Goal: Download file/media

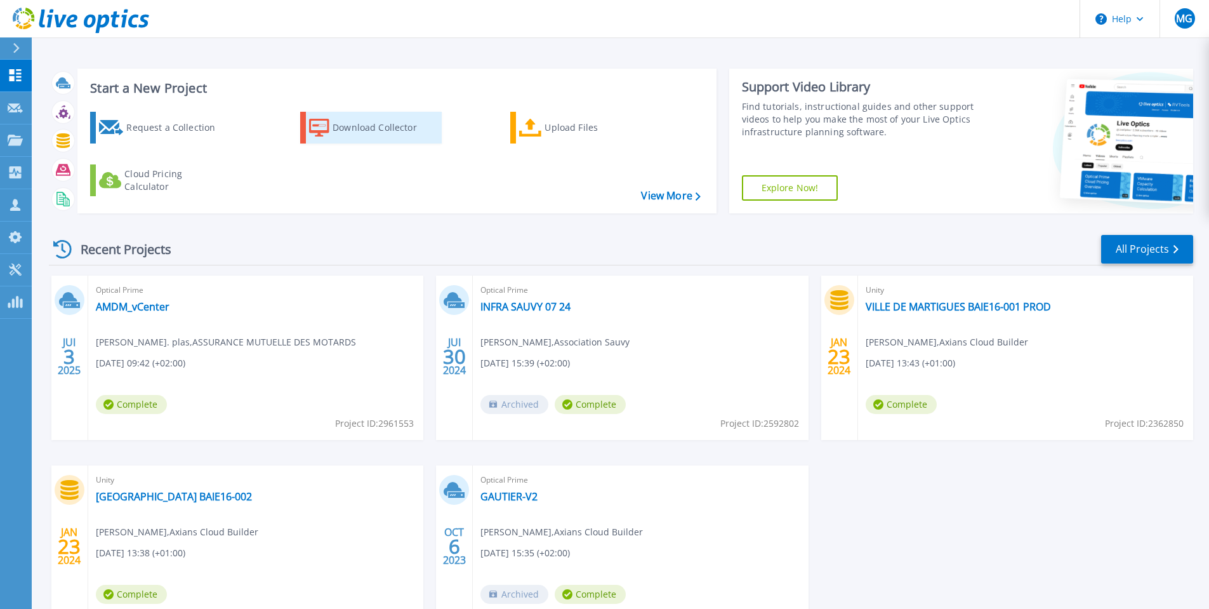
click at [320, 131] on icon at bounding box center [319, 128] width 20 height 18
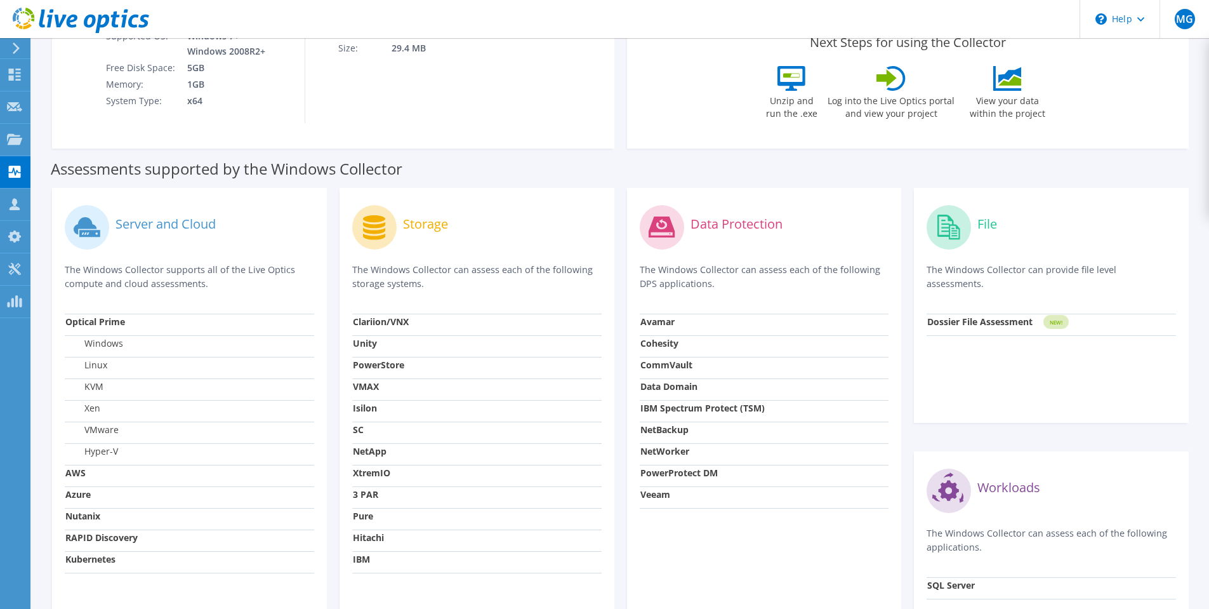
scroll to position [254, 0]
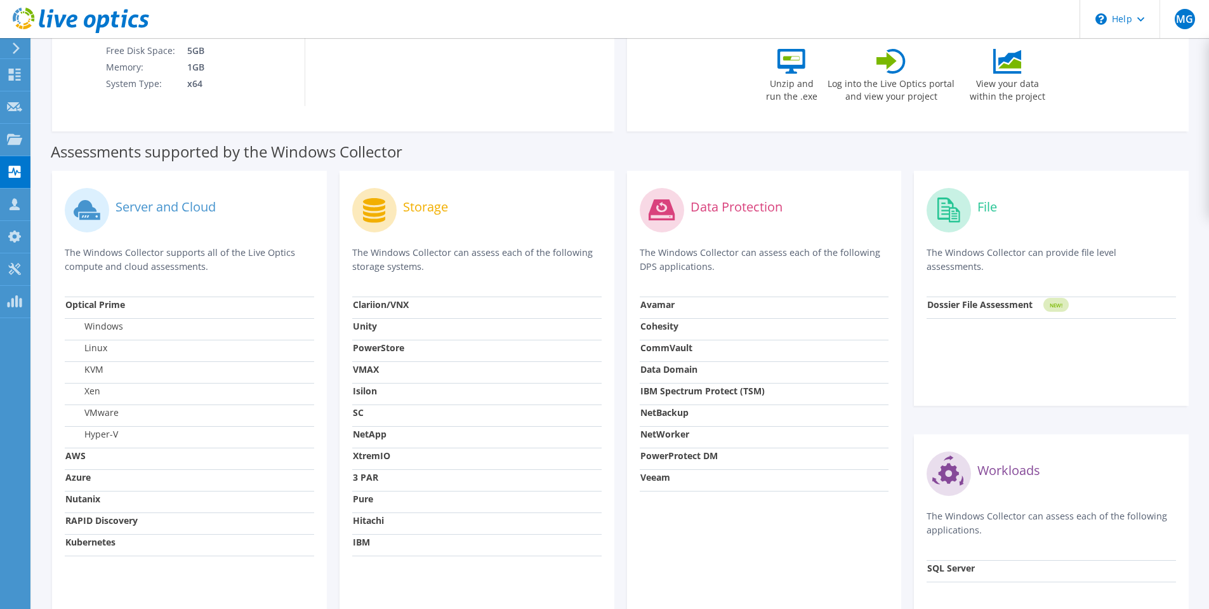
click at [358, 413] on strong "SC" at bounding box center [358, 412] width 11 height 12
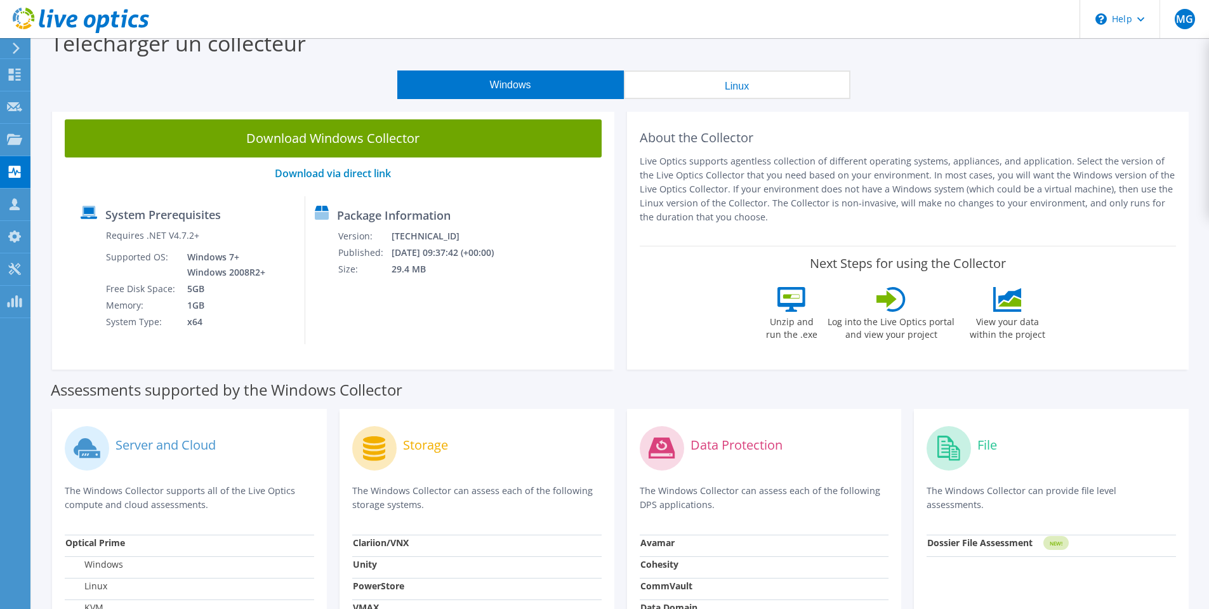
scroll to position [0, 0]
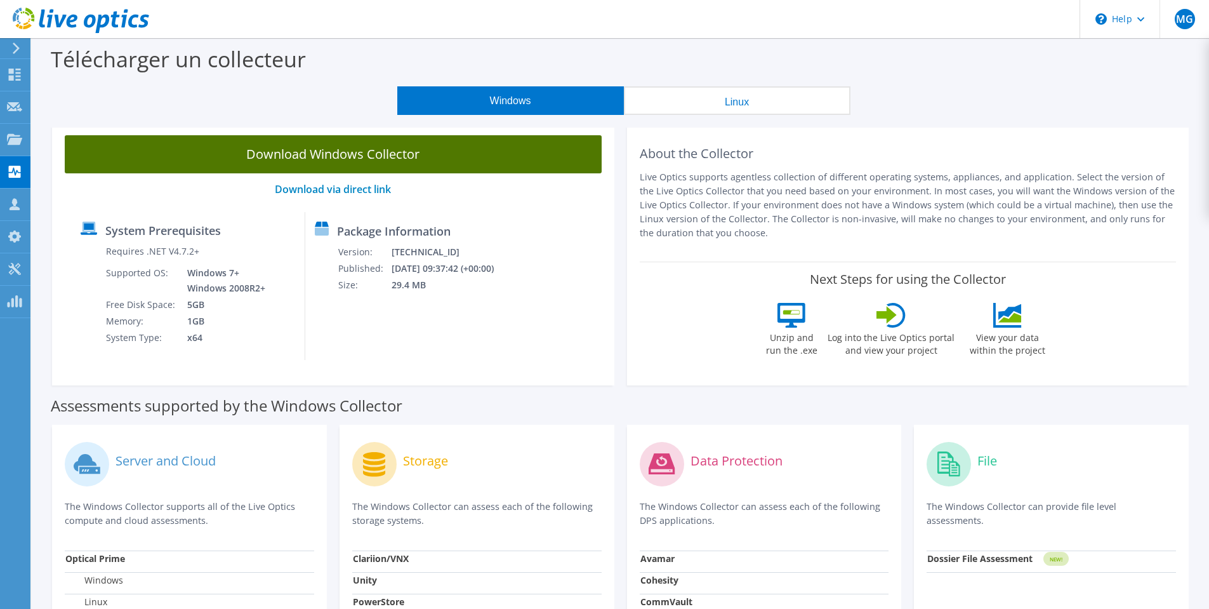
click at [346, 145] on link "Download Windows Collector" at bounding box center [333, 154] width 537 height 38
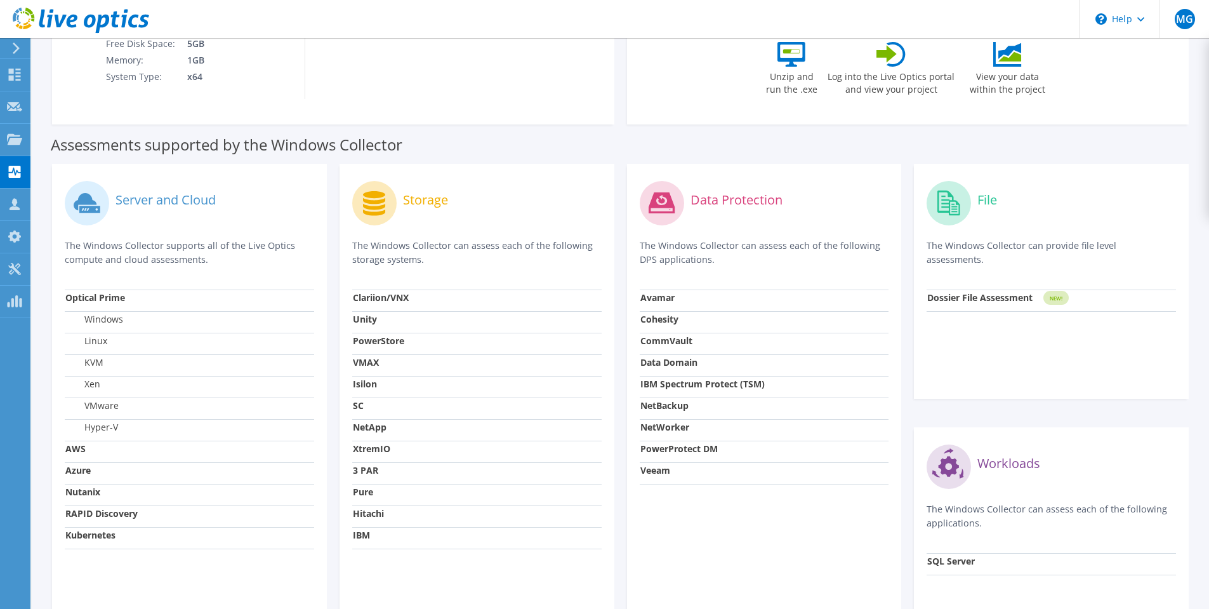
scroll to position [379, 0]
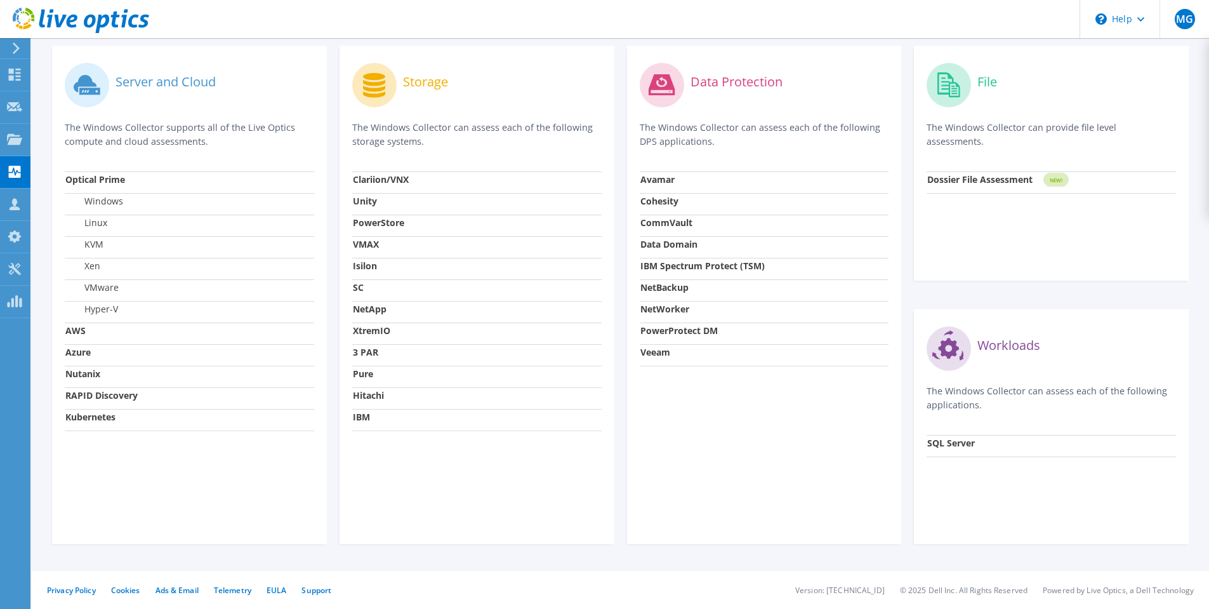
click at [359, 289] on strong "SC" at bounding box center [358, 287] width 11 height 12
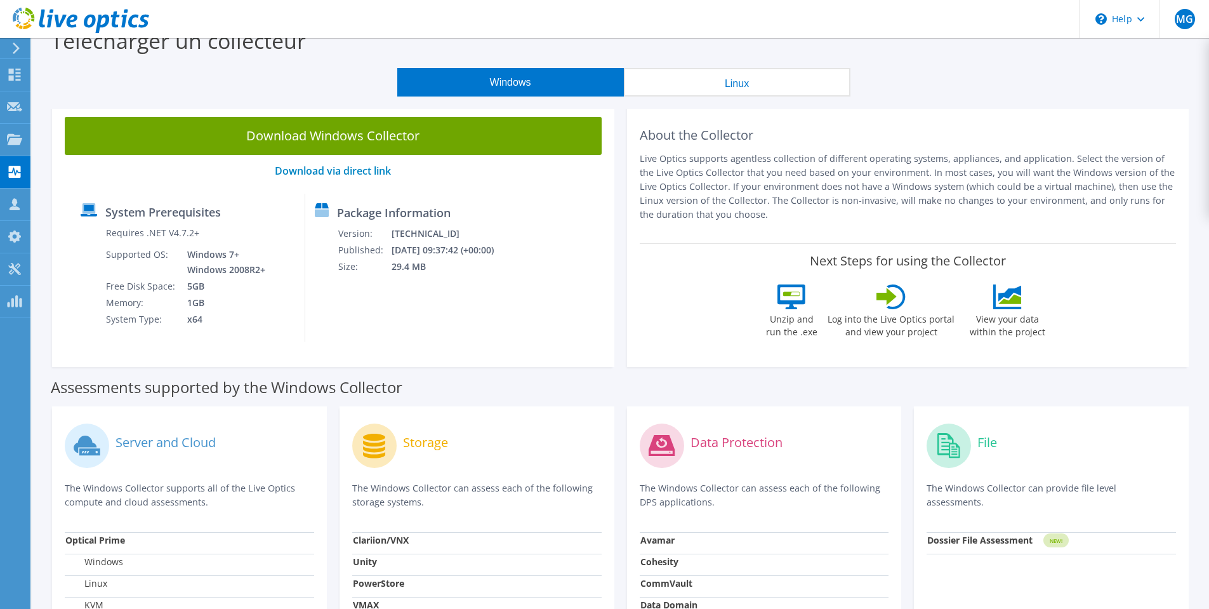
scroll to position [0, 0]
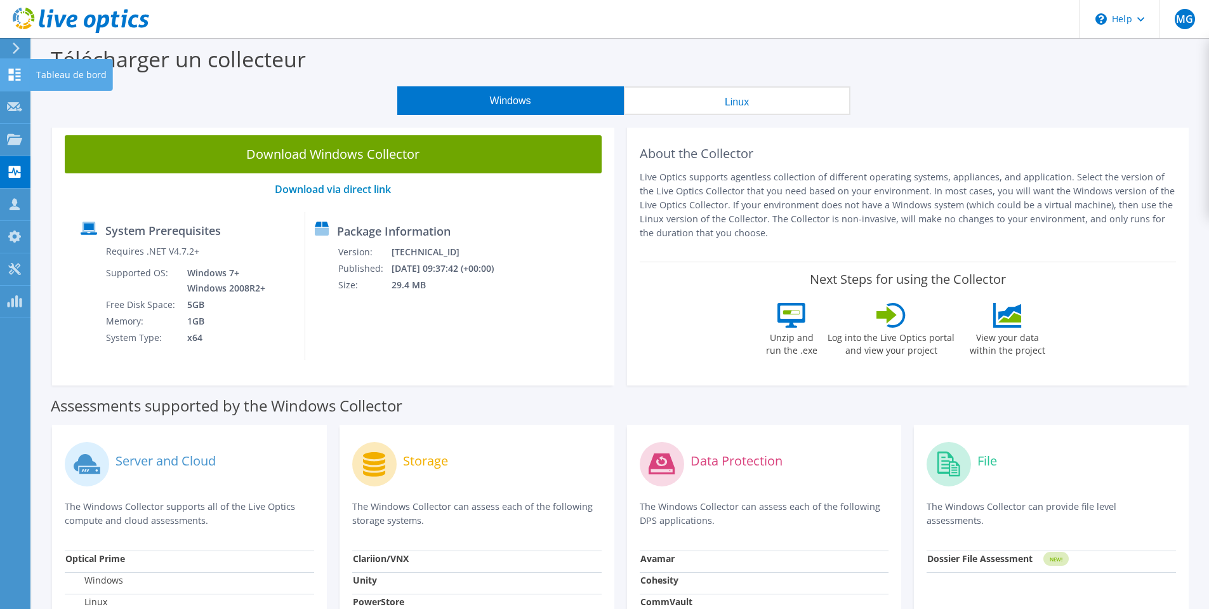
click at [14, 79] on icon at bounding box center [14, 75] width 15 height 12
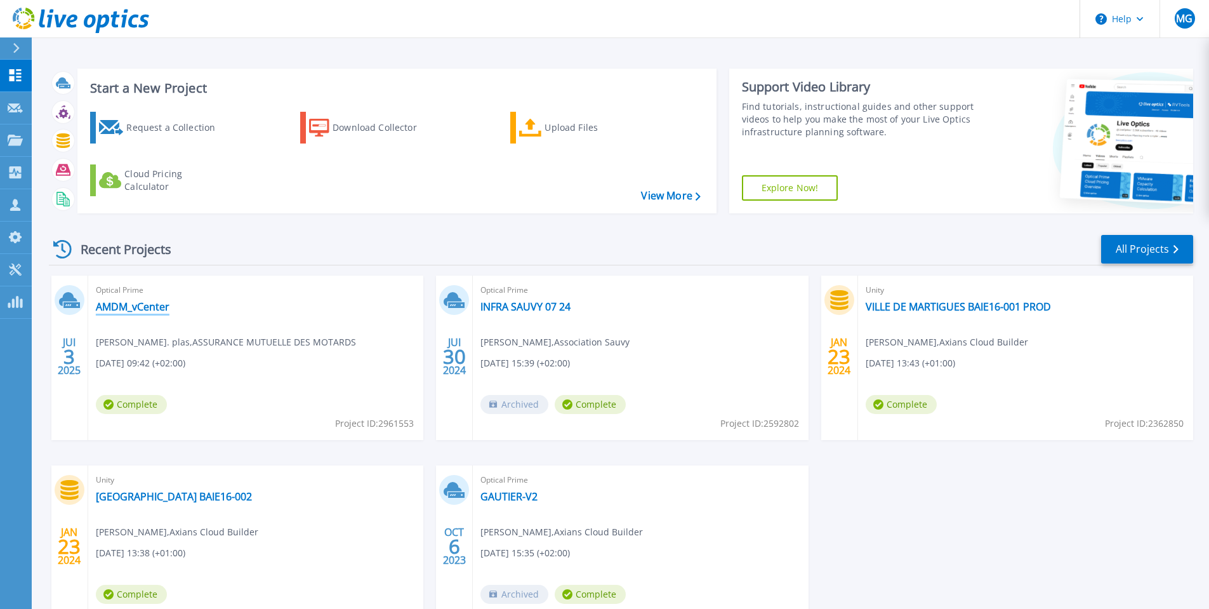
click at [139, 310] on link "AMDM_vCenter" at bounding box center [133, 306] width 74 height 13
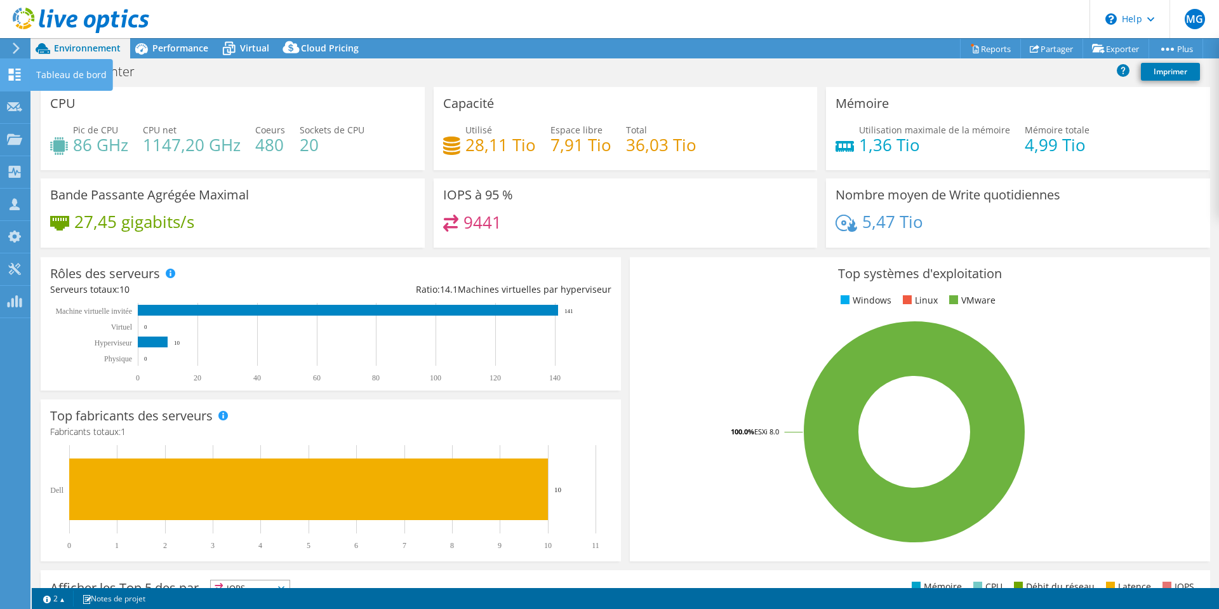
click at [18, 74] on icon at bounding box center [14, 75] width 15 height 12
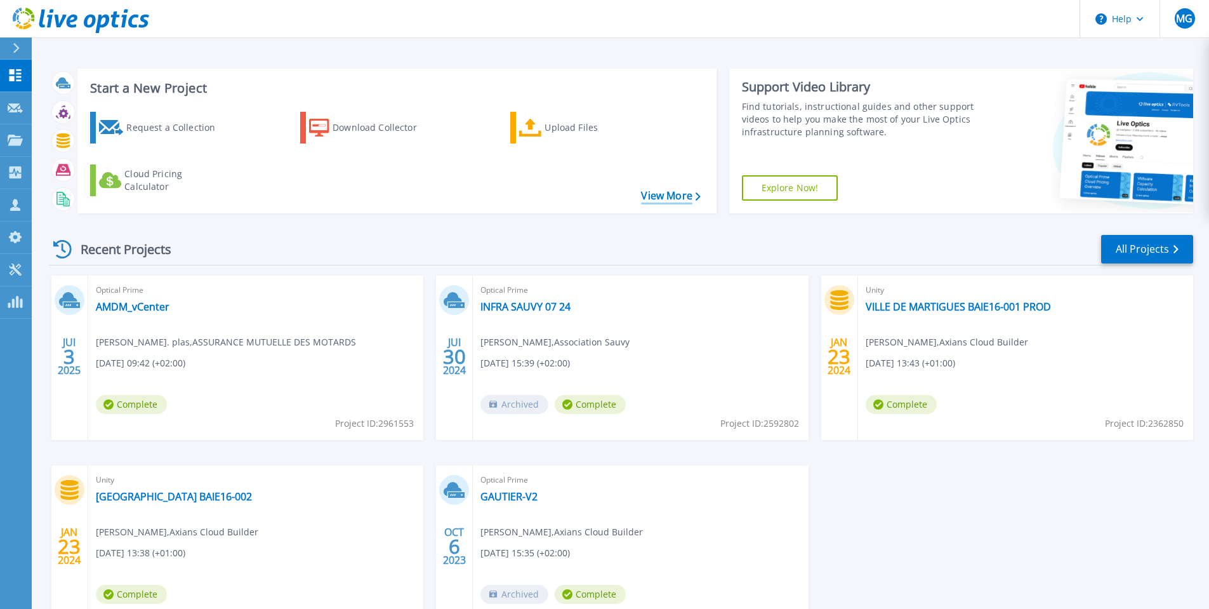
click at [653, 196] on link "View More" at bounding box center [670, 196] width 59 height 12
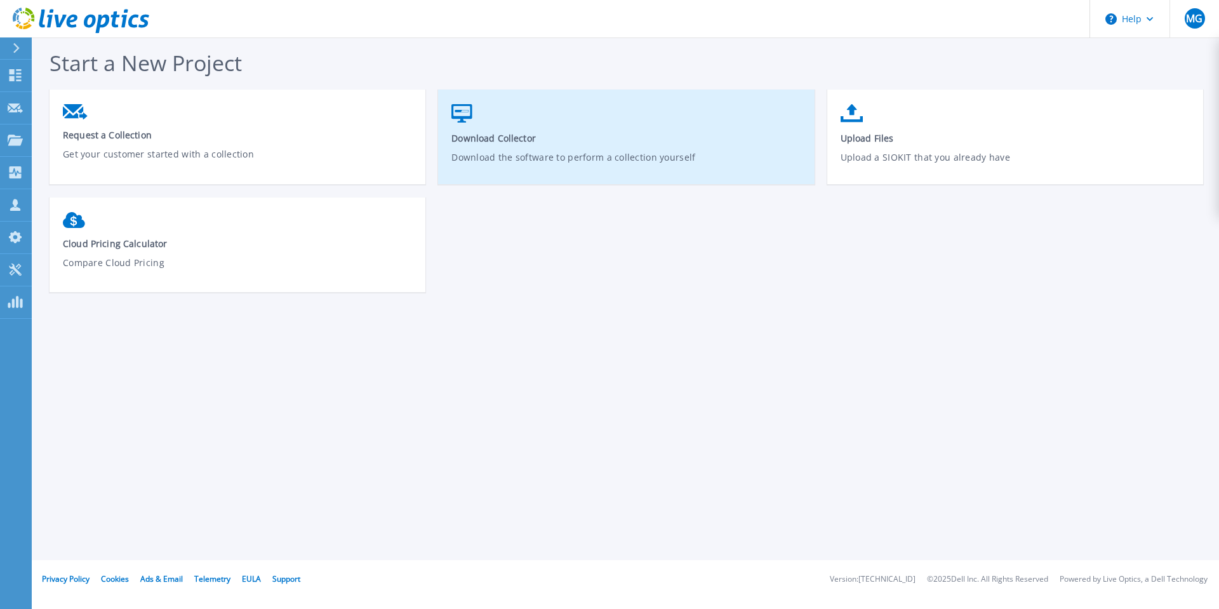
click at [571, 142] on span "Download Collector" at bounding box center [626, 138] width 350 height 12
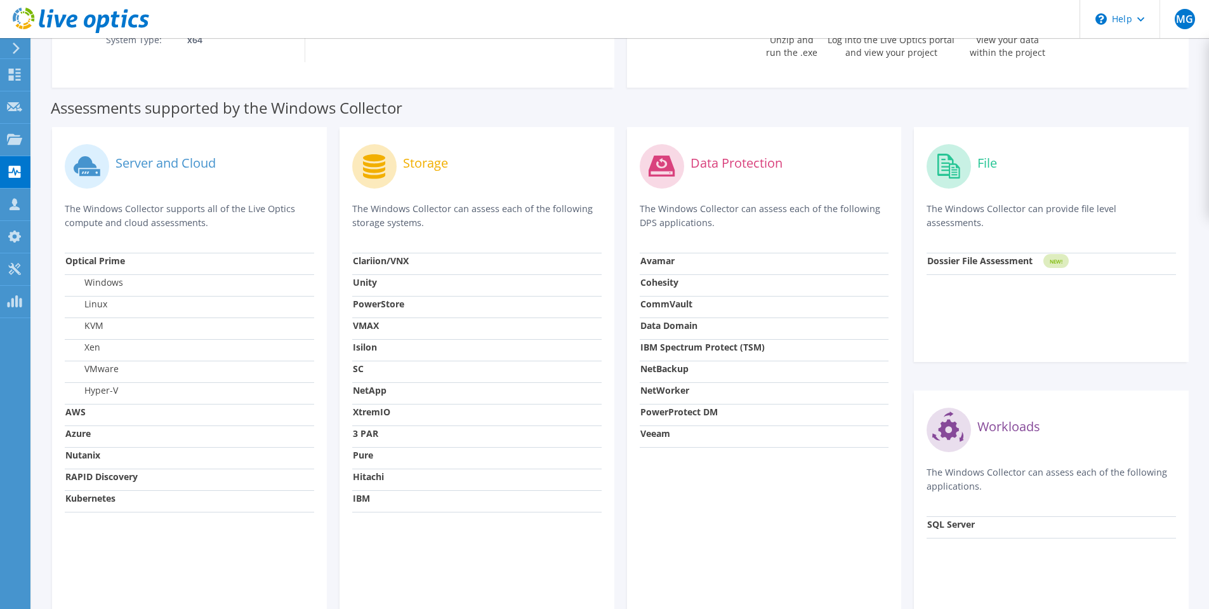
scroll to position [379, 0]
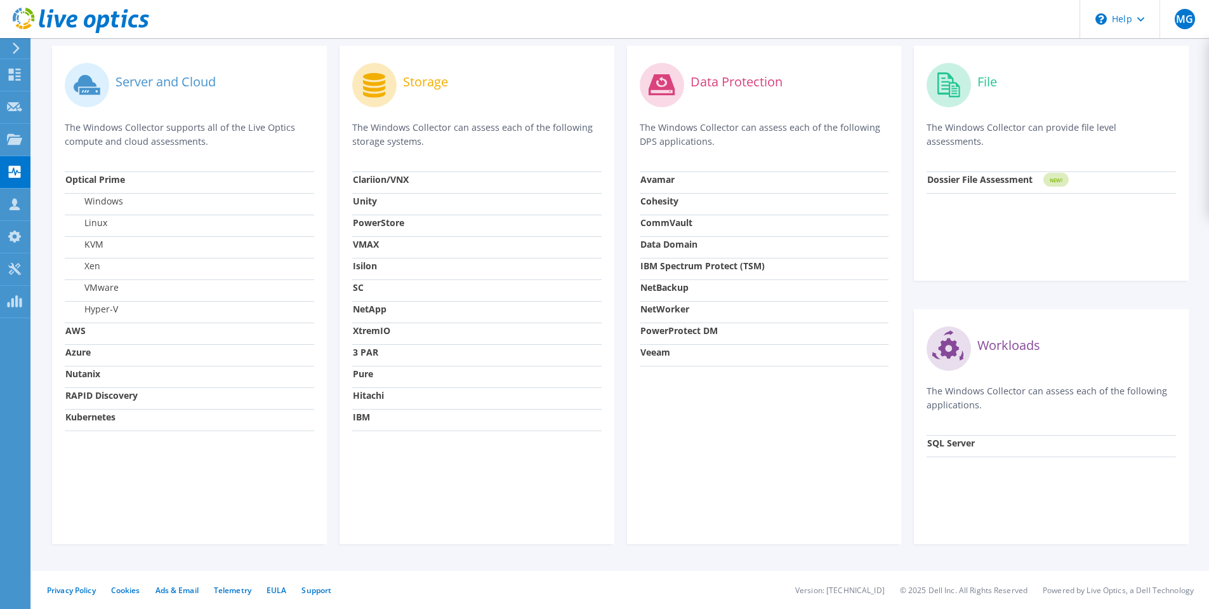
click at [361, 293] on strong "SC" at bounding box center [358, 287] width 11 height 12
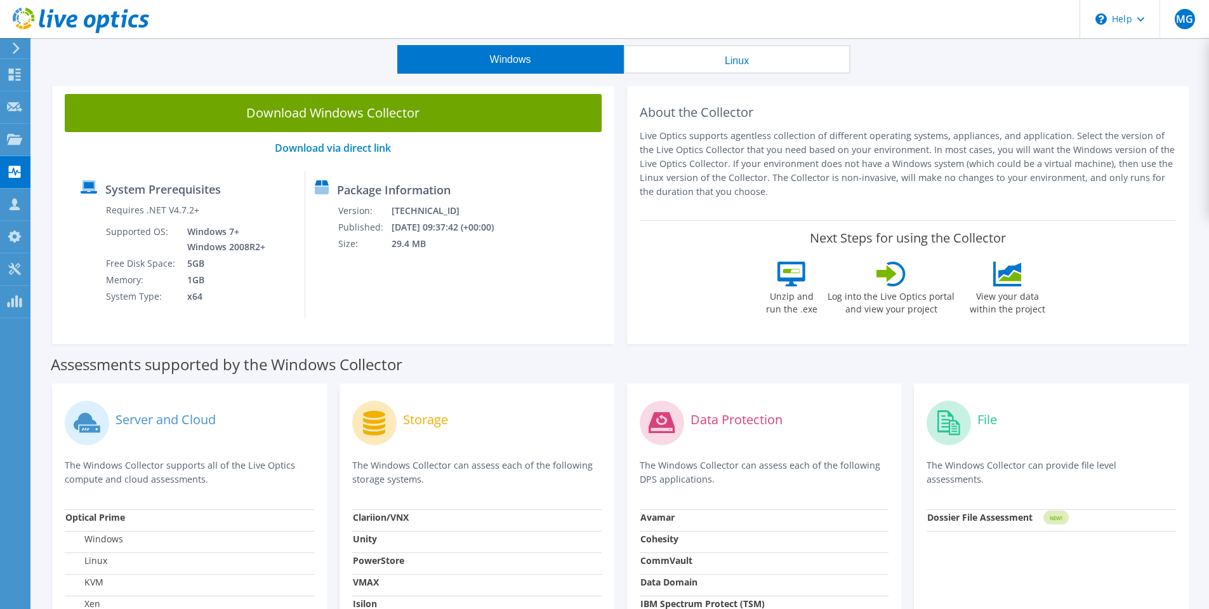
scroll to position [0, 0]
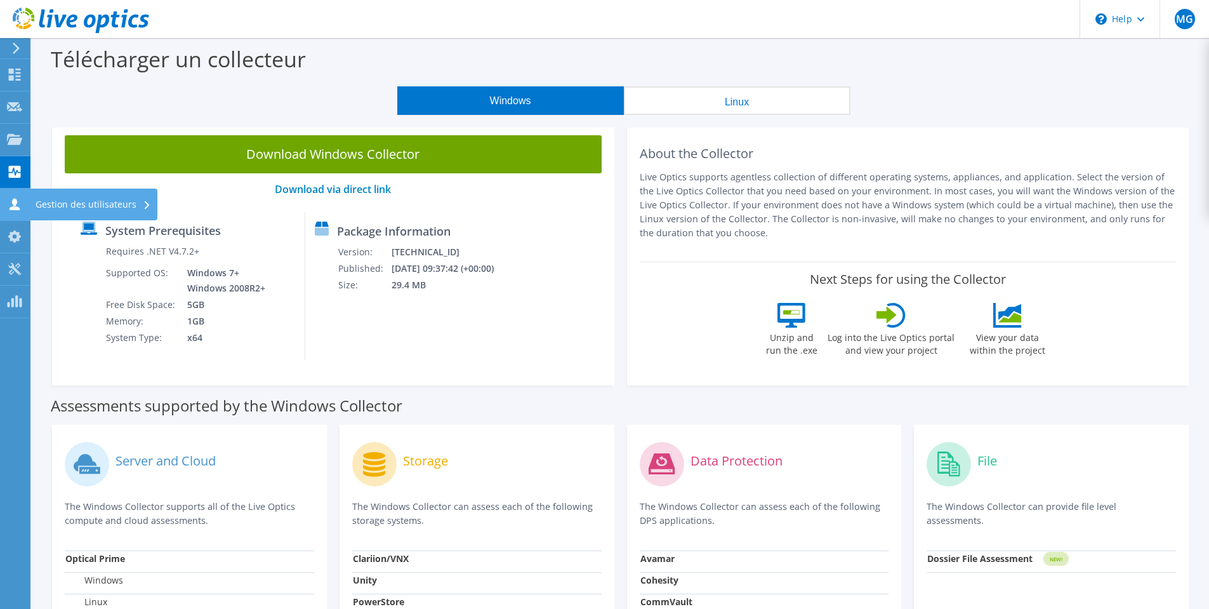
click at [76, 200] on div "Gestion des utilisateurs" at bounding box center [93, 205] width 128 height 32
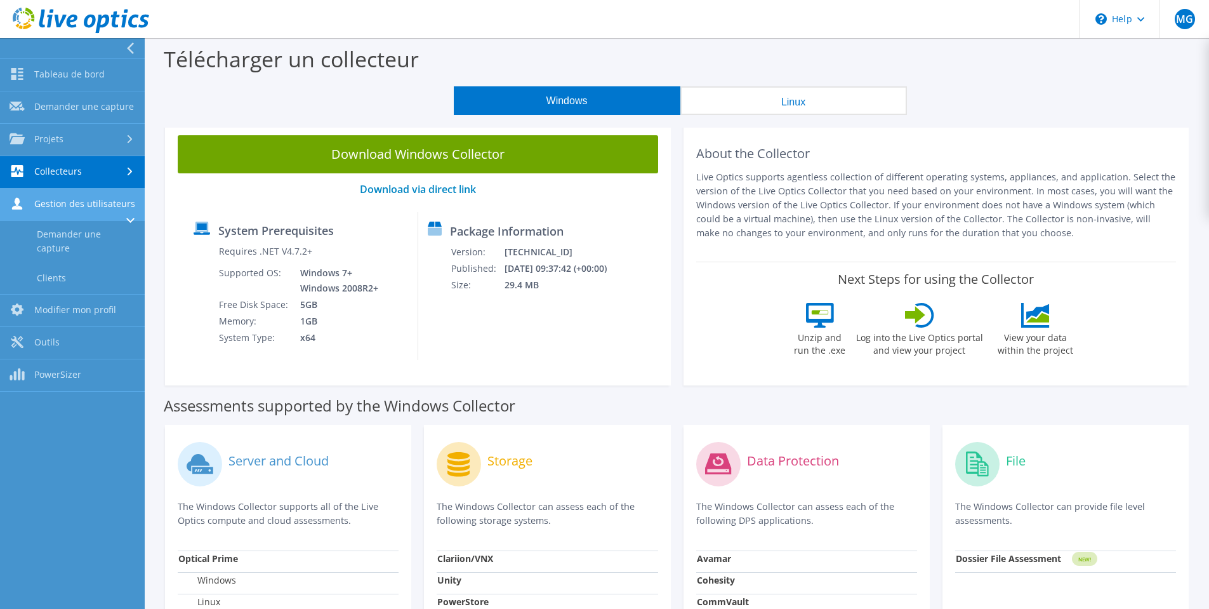
click at [83, 213] on link "Gestion des utilisateurs" at bounding box center [72, 205] width 145 height 32
click at [83, 214] on link "Gestion des utilisateurs" at bounding box center [72, 205] width 145 height 32
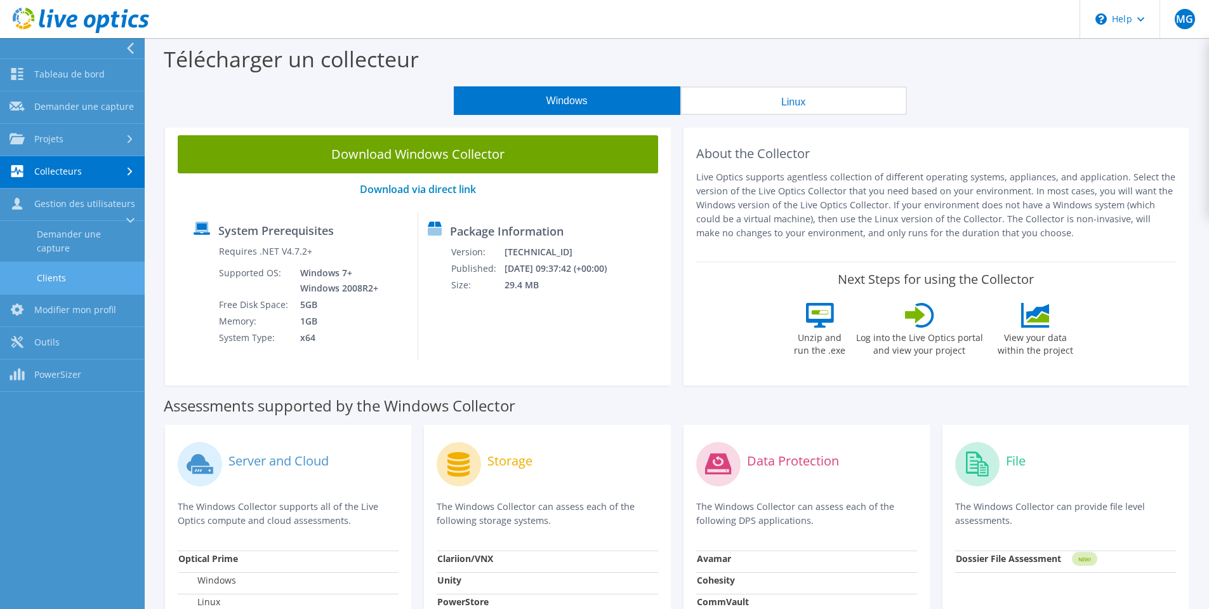
click at [51, 275] on link "Clients" at bounding box center [72, 278] width 145 height 32
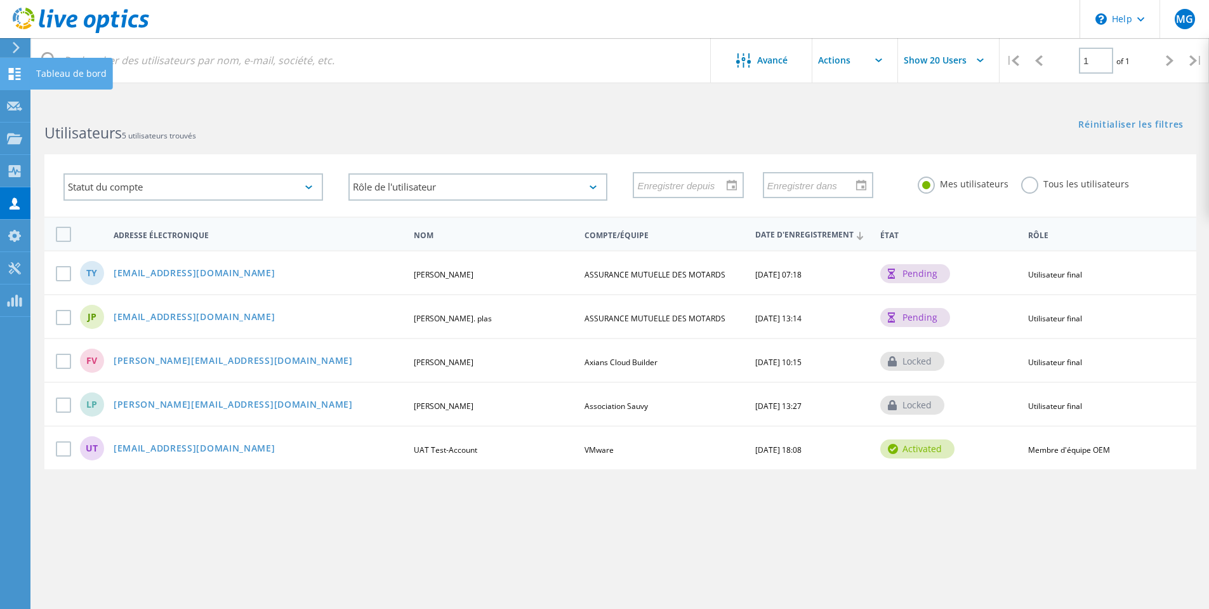
click at [67, 71] on div "Tableau de bord" at bounding box center [71, 73] width 70 height 9
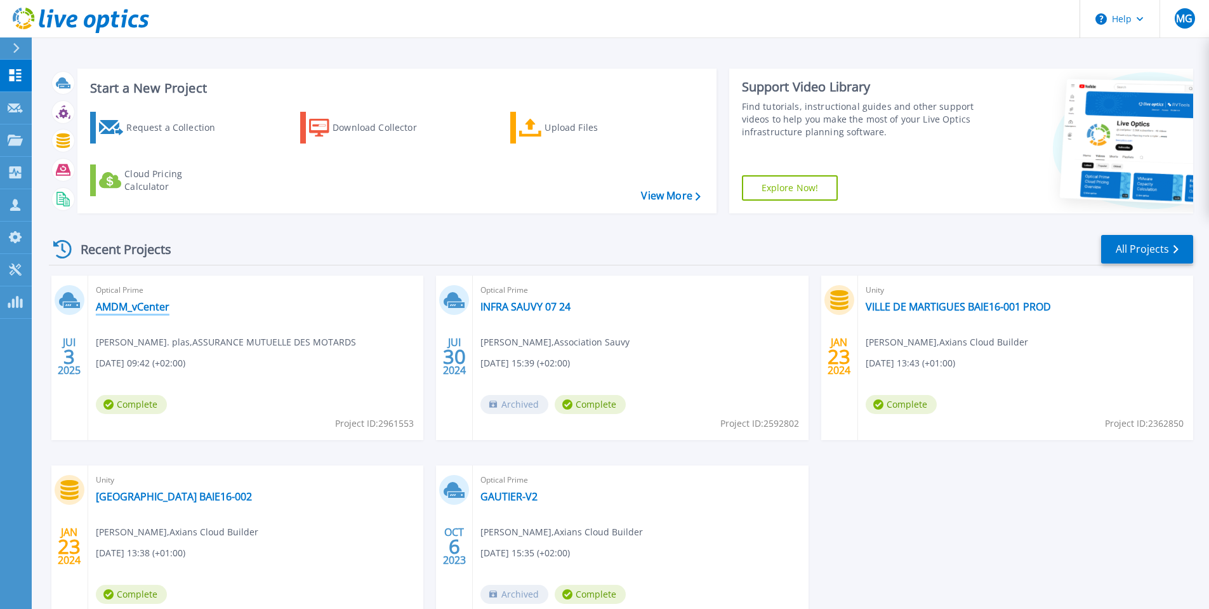
click at [121, 304] on link "AMDM_vCenter" at bounding box center [133, 306] width 74 height 13
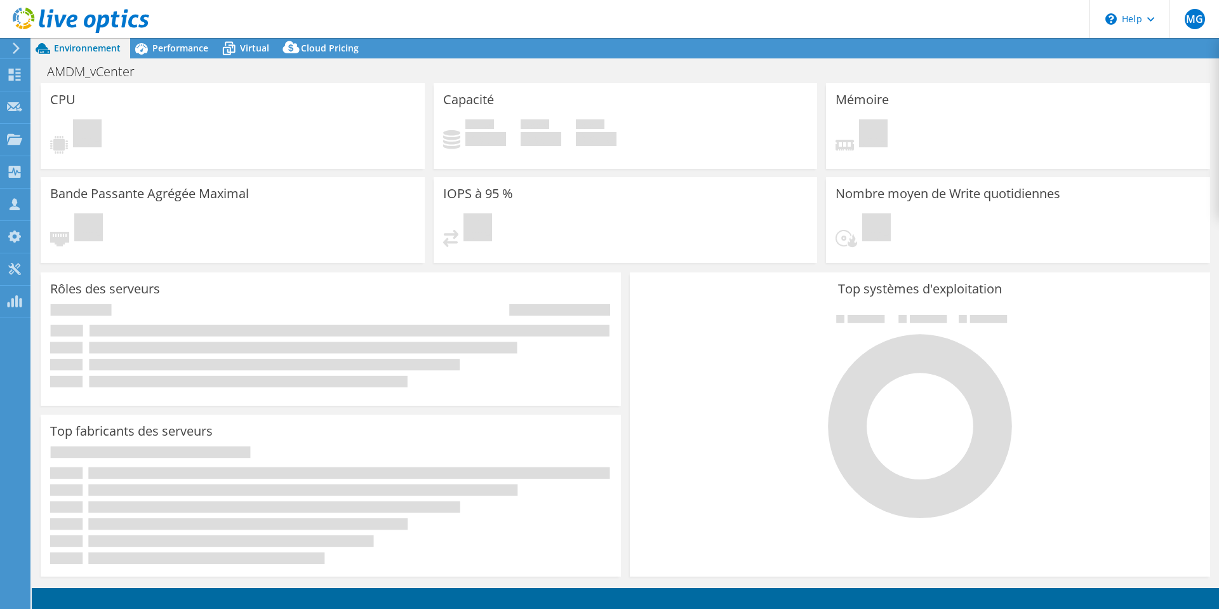
select select "USD"
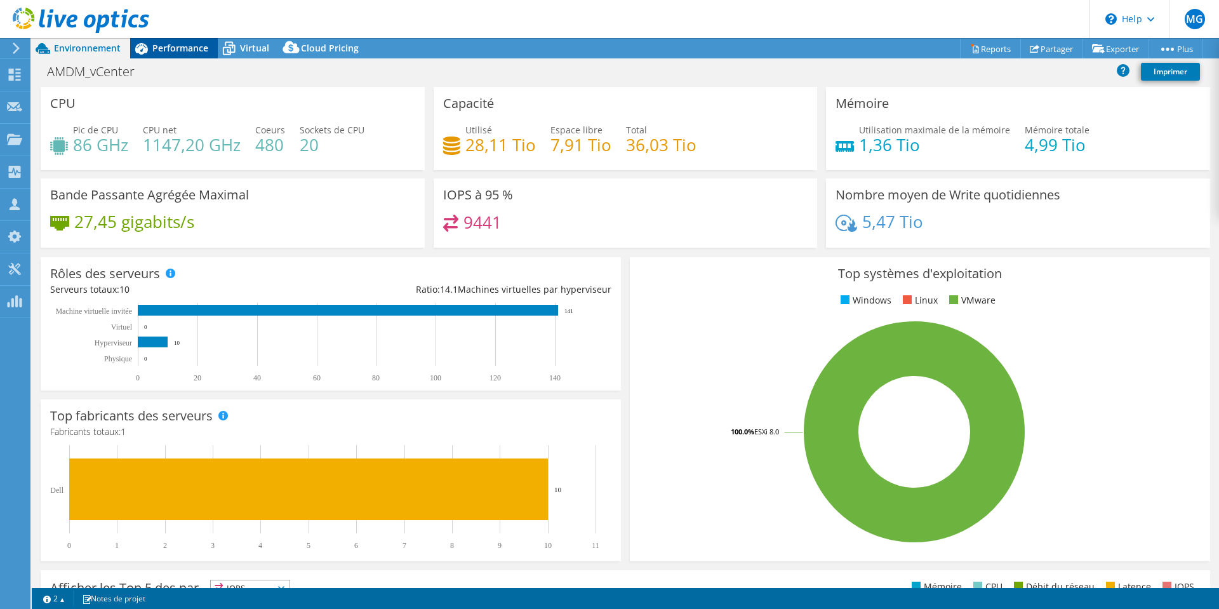
click at [183, 44] on span "Performance" at bounding box center [180, 48] width 56 height 12
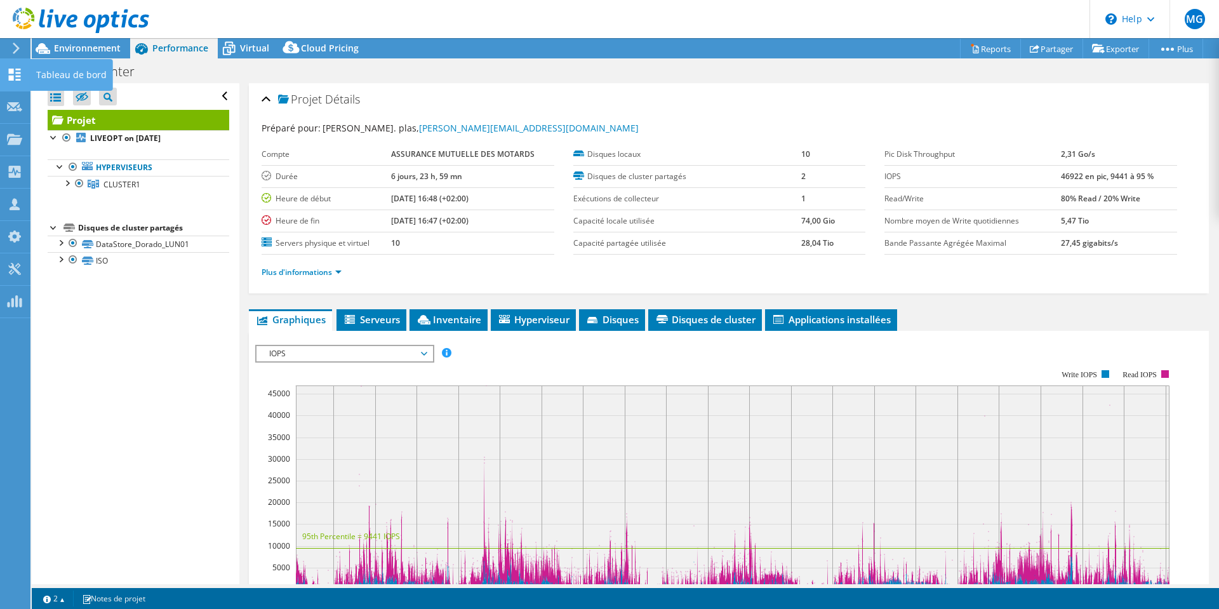
click at [21, 70] on icon at bounding box center [14, 75] width 15 height 12
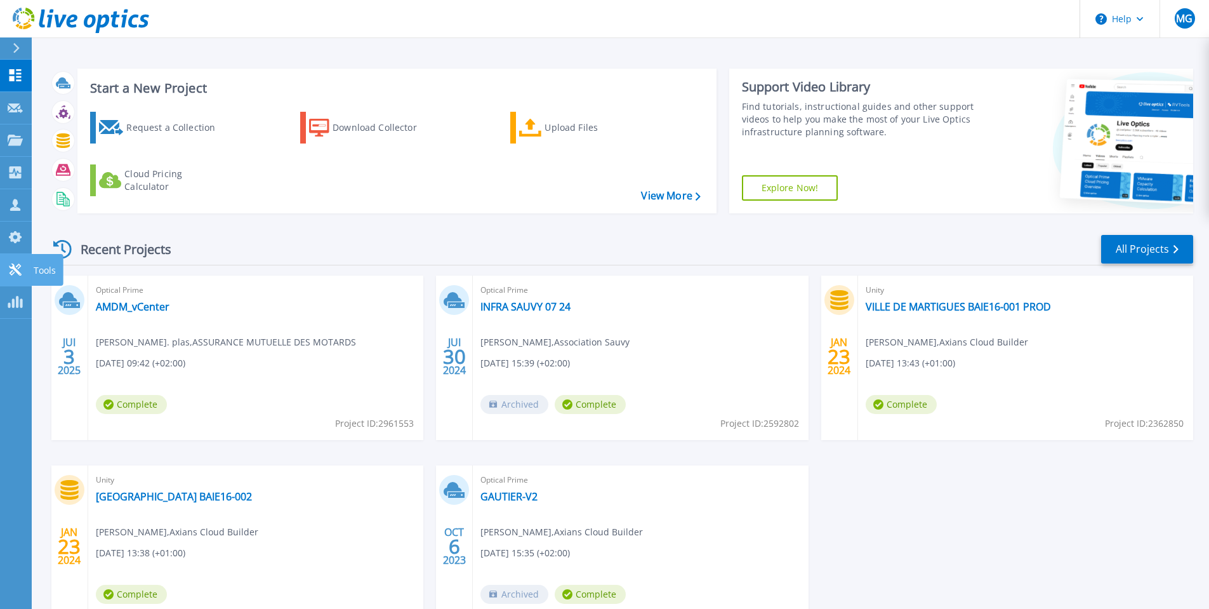
click at [40, 270] on p "Tools" at bounding box center [45, 270] width 22 height 33
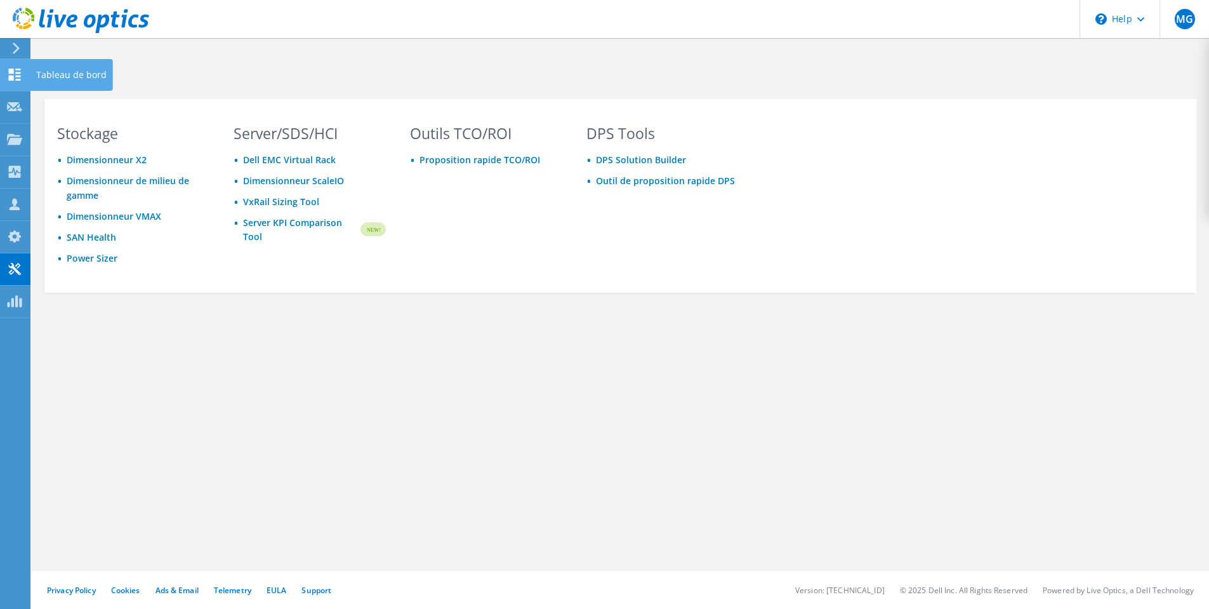
click at [17, 74] on icon at bounding box center [14, 75] width 15 height 12
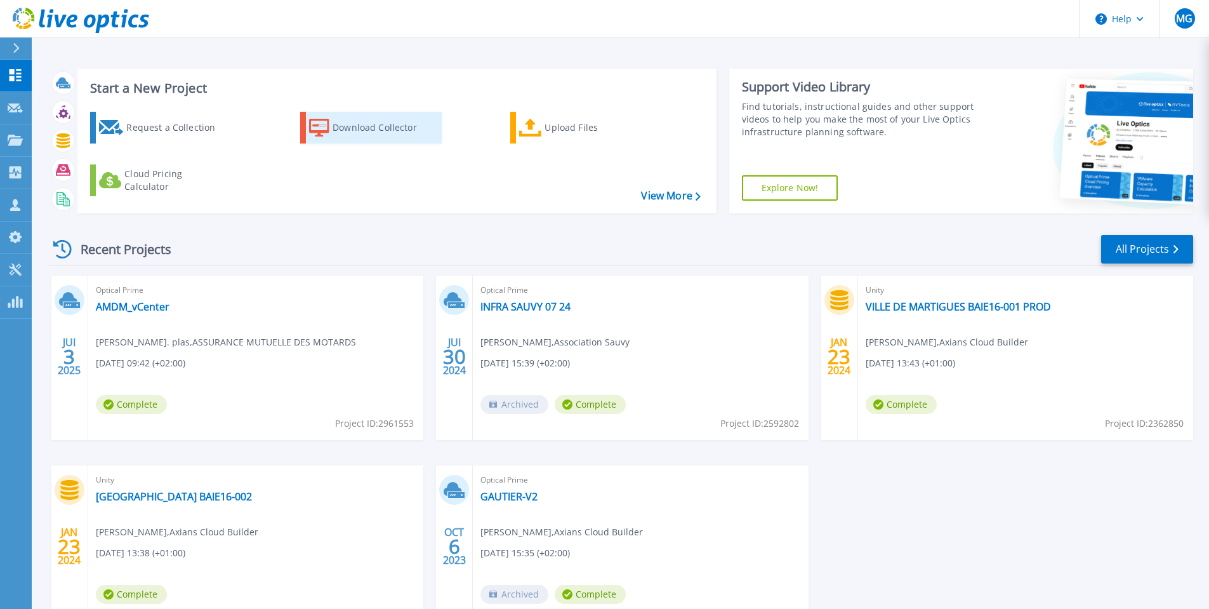
click at [382, 126] on div "Download Collector" at bounding box center [384, 127] width 102 height 25
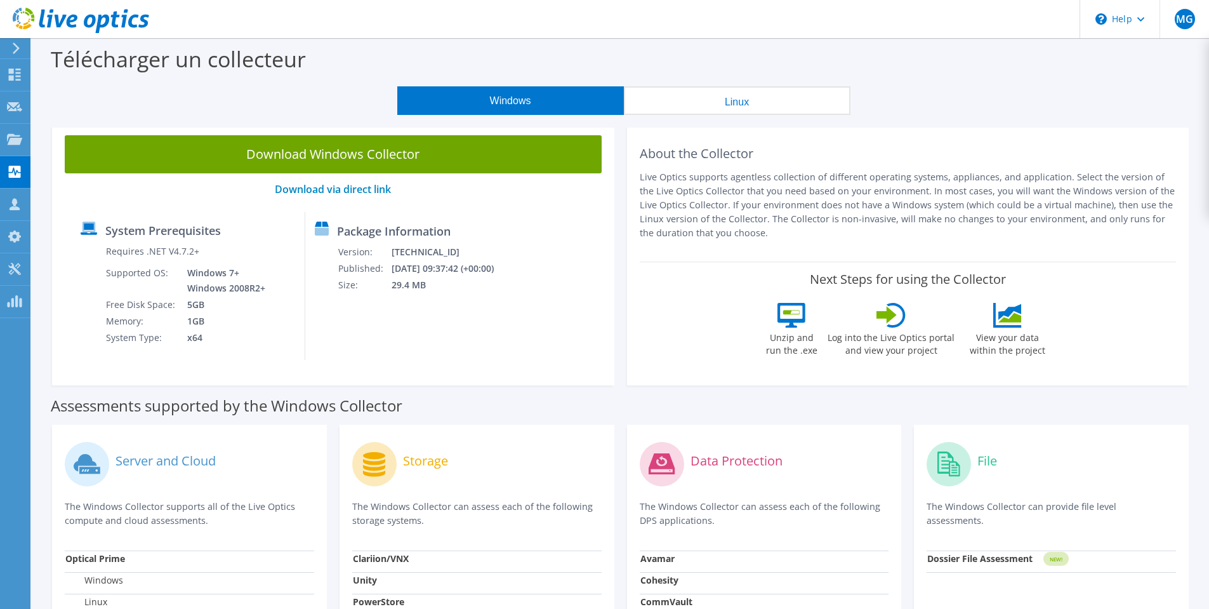
click at [750, 98] on button "Linux" at bounding box center [737, 100] width 227 height 29
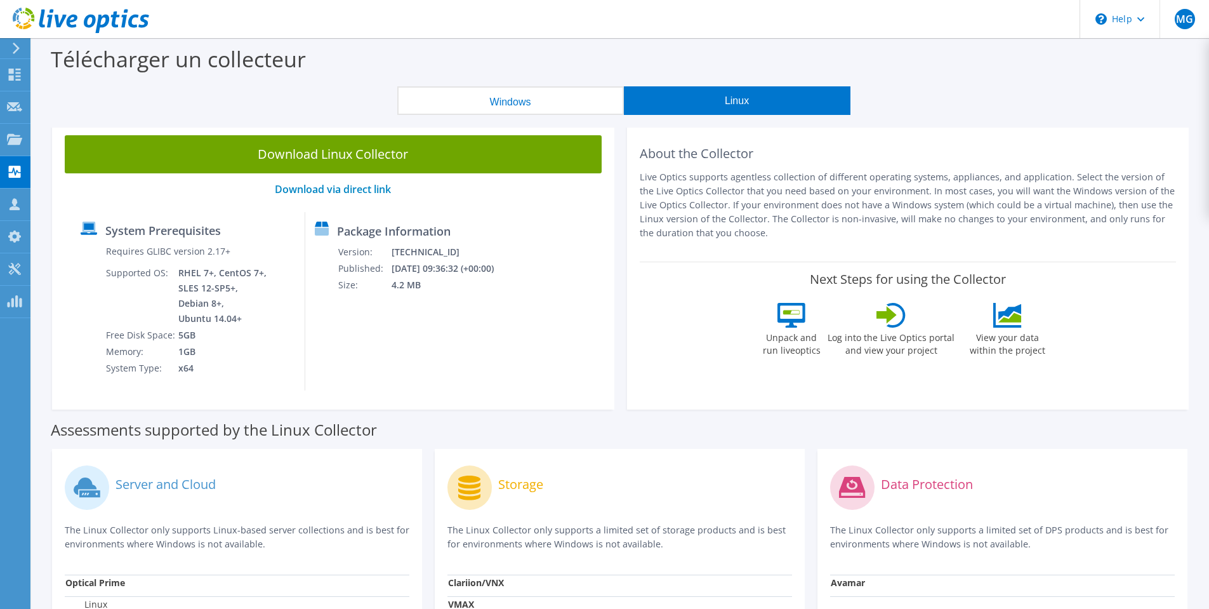
click at [528, 105] on button "Windows" at bounding box center [510, 100] width 227 height 29
